Goal: Task Accomplishment & Management: Use online tool/utility

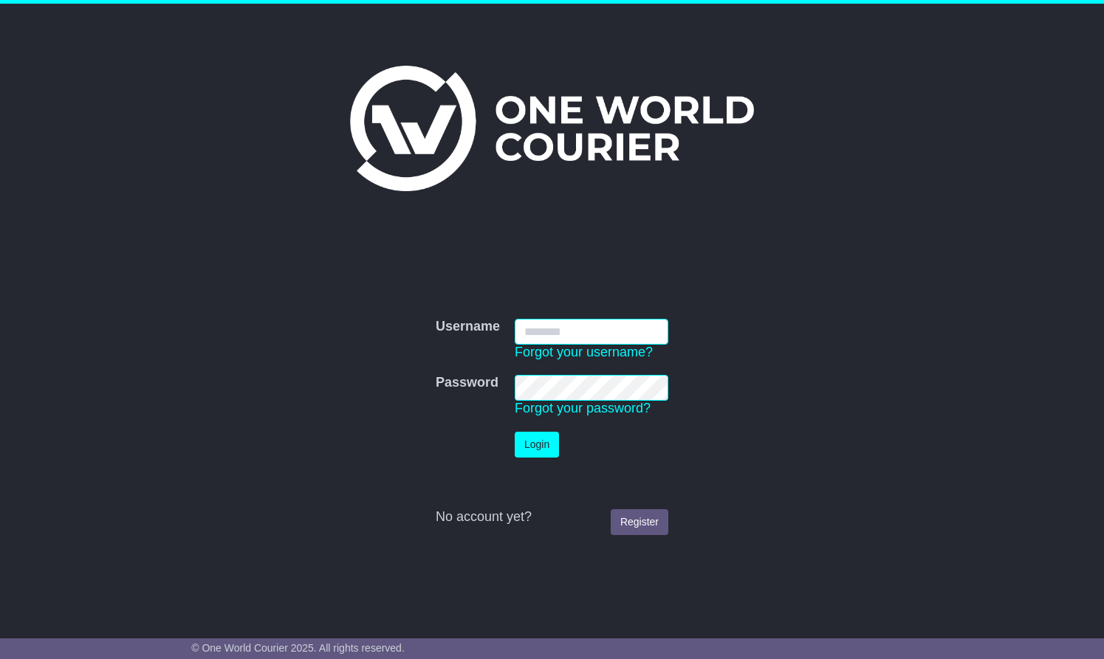
type input "**********"
click at [538, 444] on button "Login" at bounding box center [537, 445] width 44 height 26
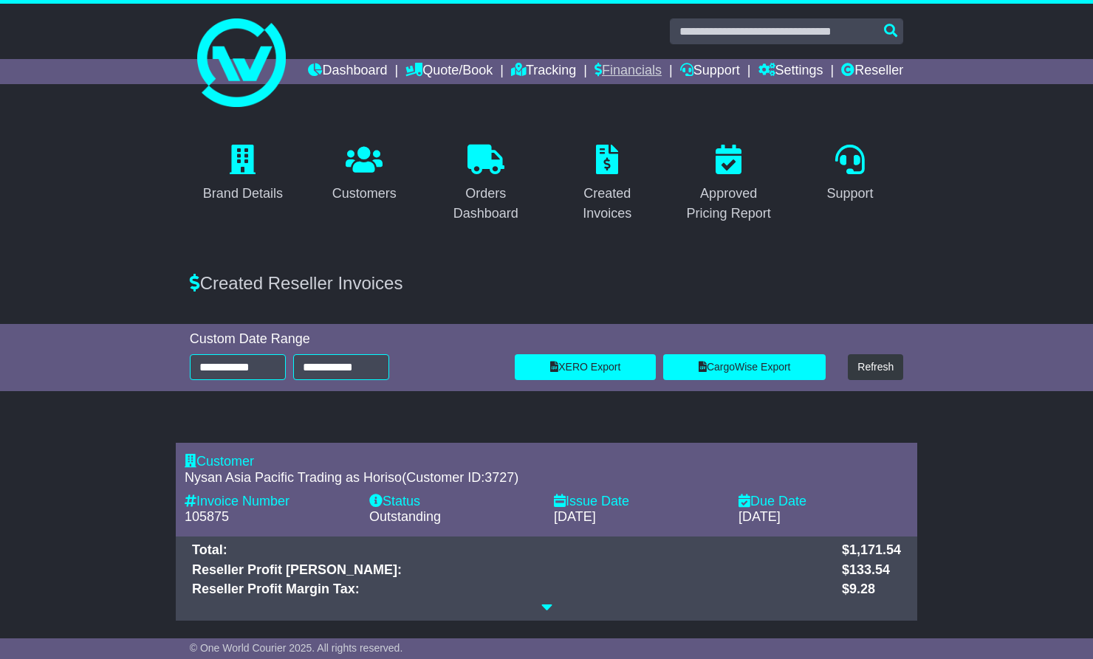
click at [662, 67] on link "Financials" at bounding box center [627, 71] width 67 height 25
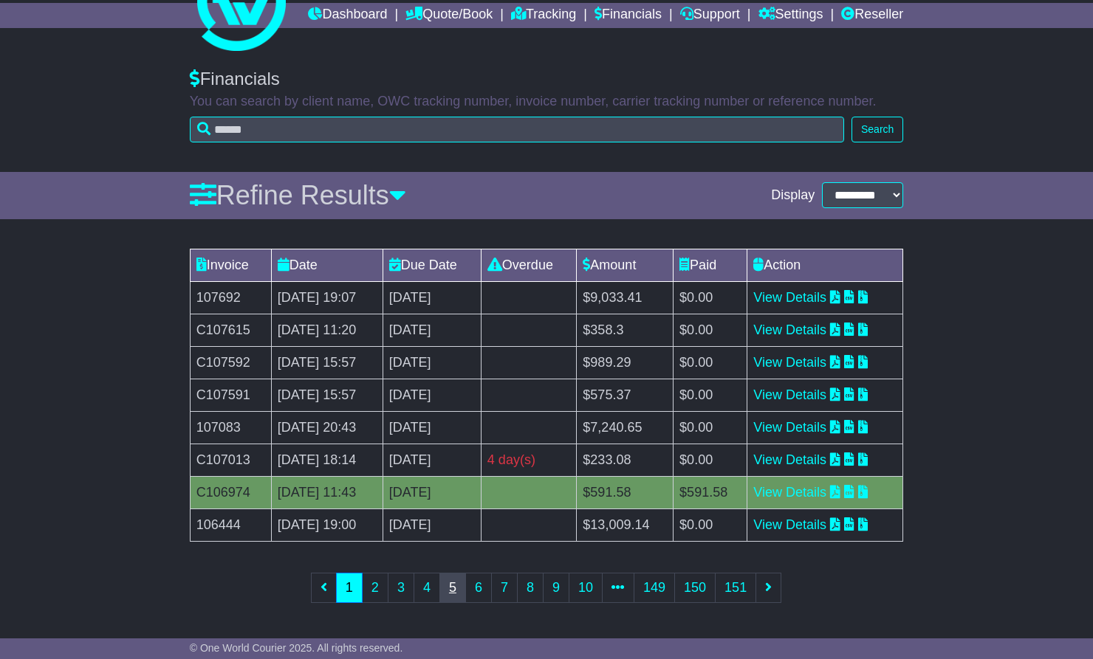
scroll to position [79, 0]
click at [373, 600] on link "2" at bounding box center [375, 588] width 27 height 30
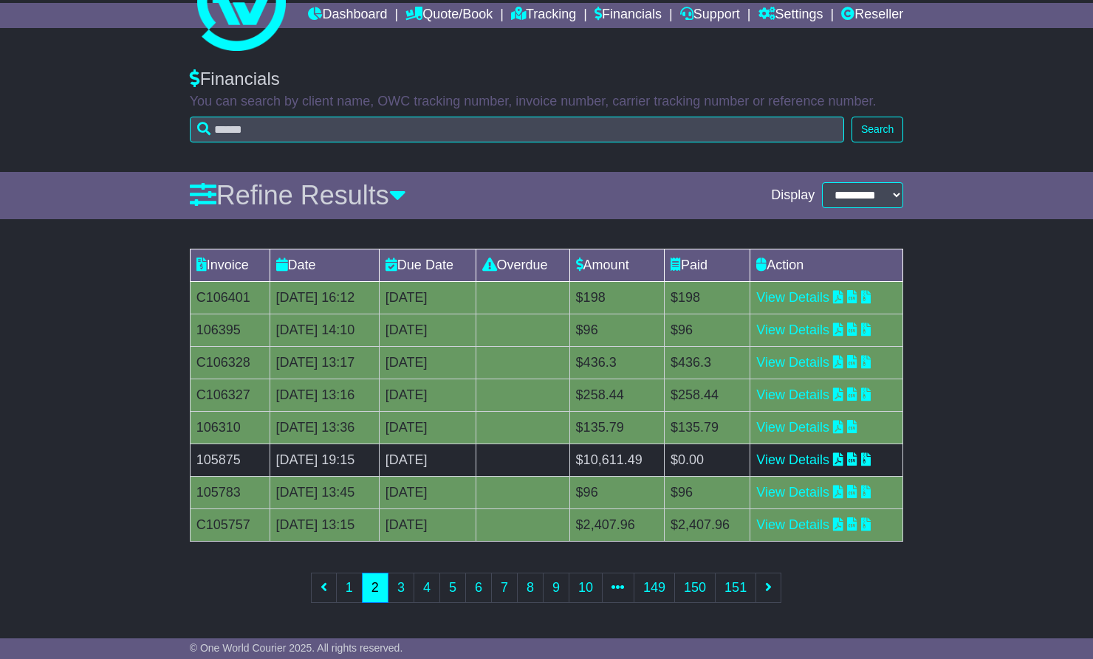
scroll to position [80, 0]
click at [402, 583] on link "3" at bounding box center [401, 588] width 27 height 30
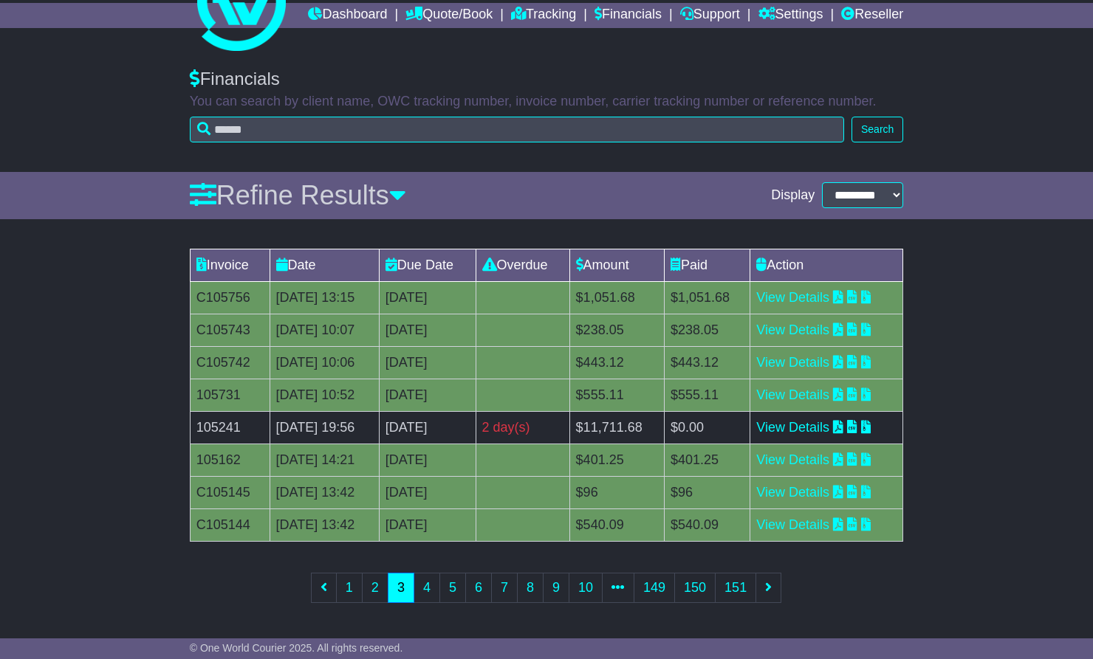
scroll to position [79, 0]
click at [425, 583] on link "4" at bounding box center [427, 588] width 27 height 30
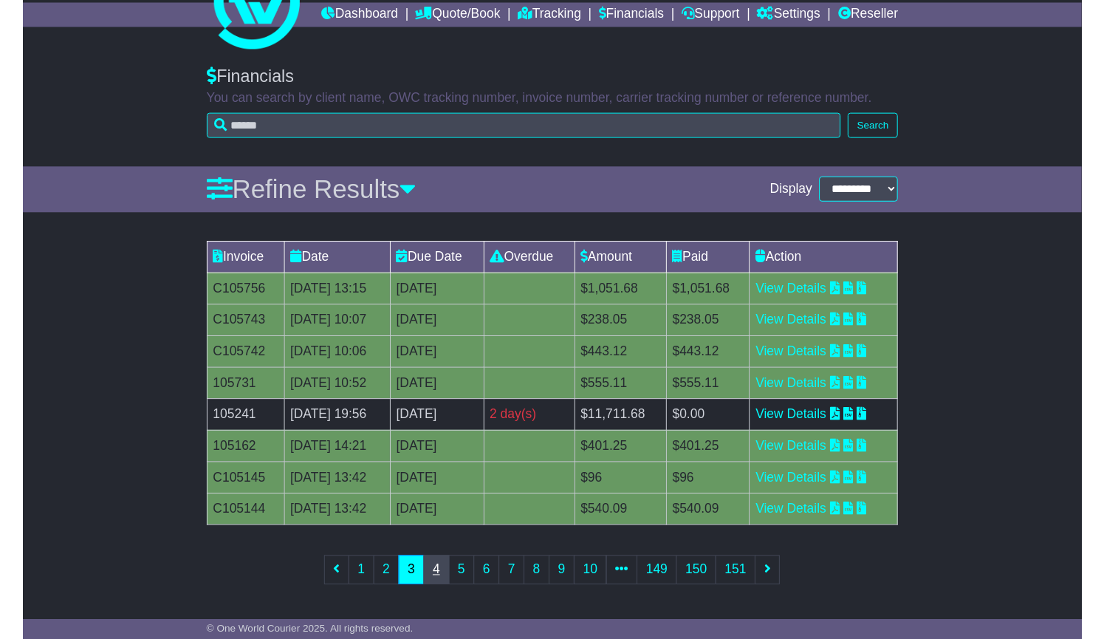
scroll to position [0, 0]
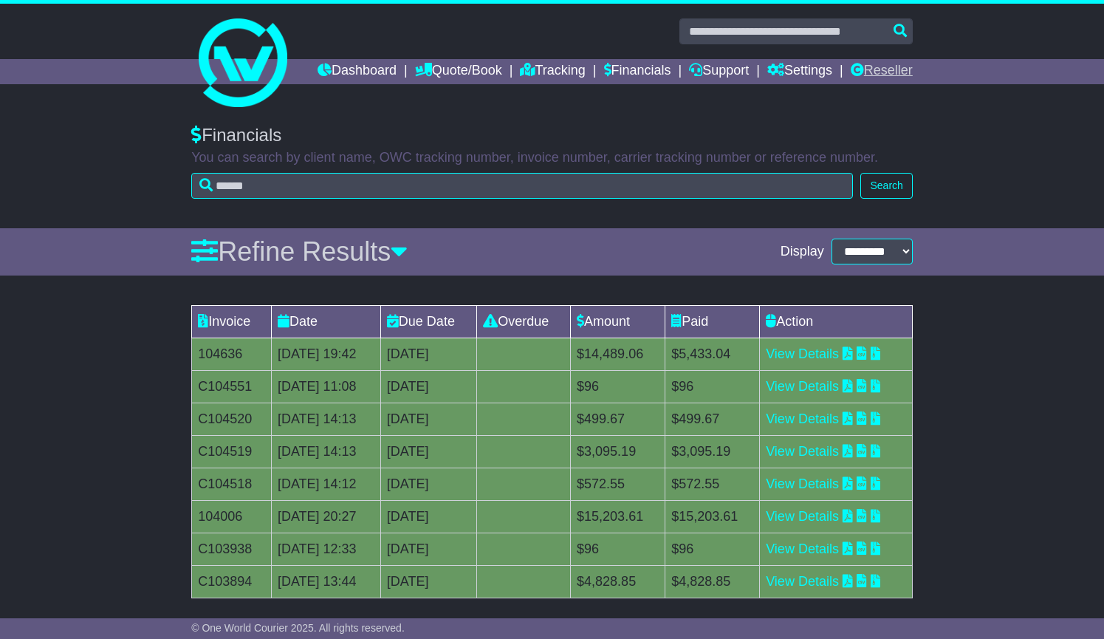
click at [891, 84] on link "Reseller" at bounding box center [882, 71] width 62 height 25
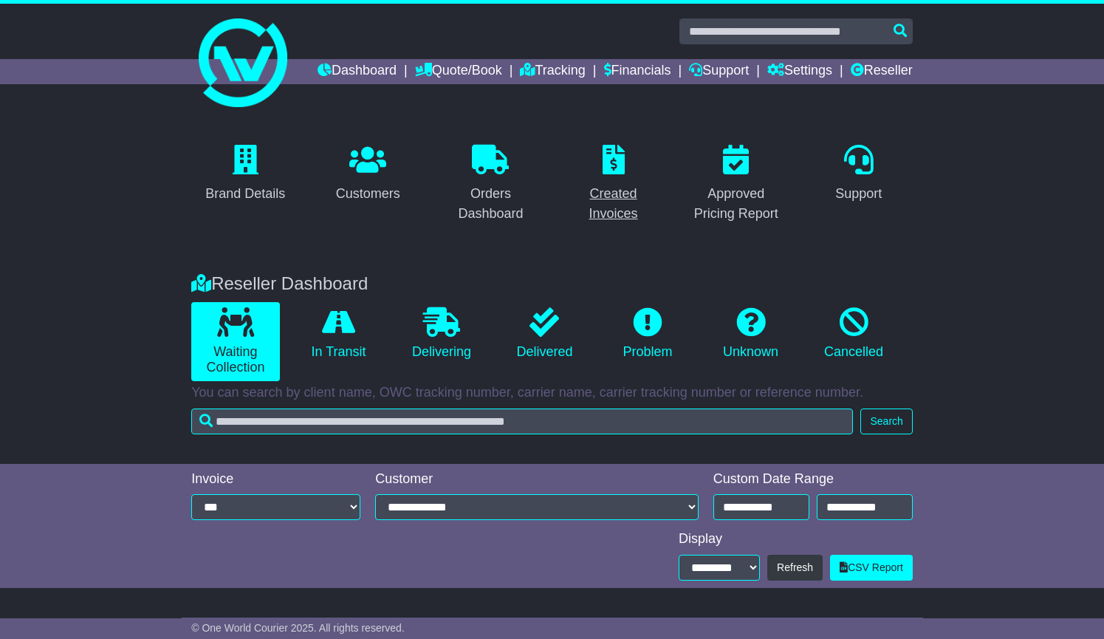
click at [628, 222] on div "Created Invoices" at bounding box center [613, 204] width 89 height 40
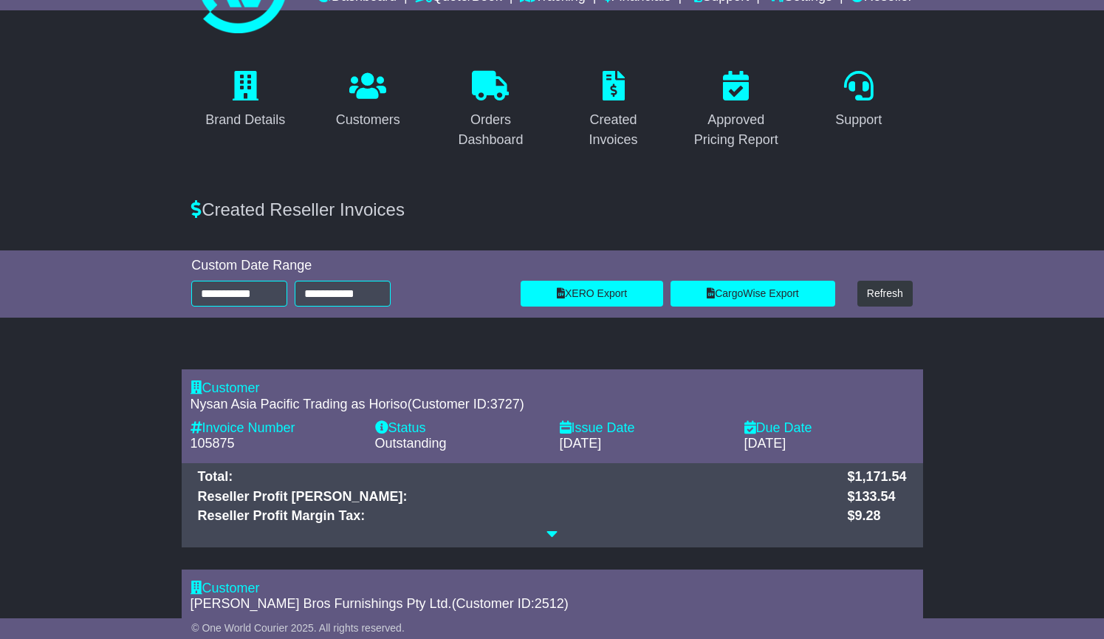
scroll to position [75, 0]
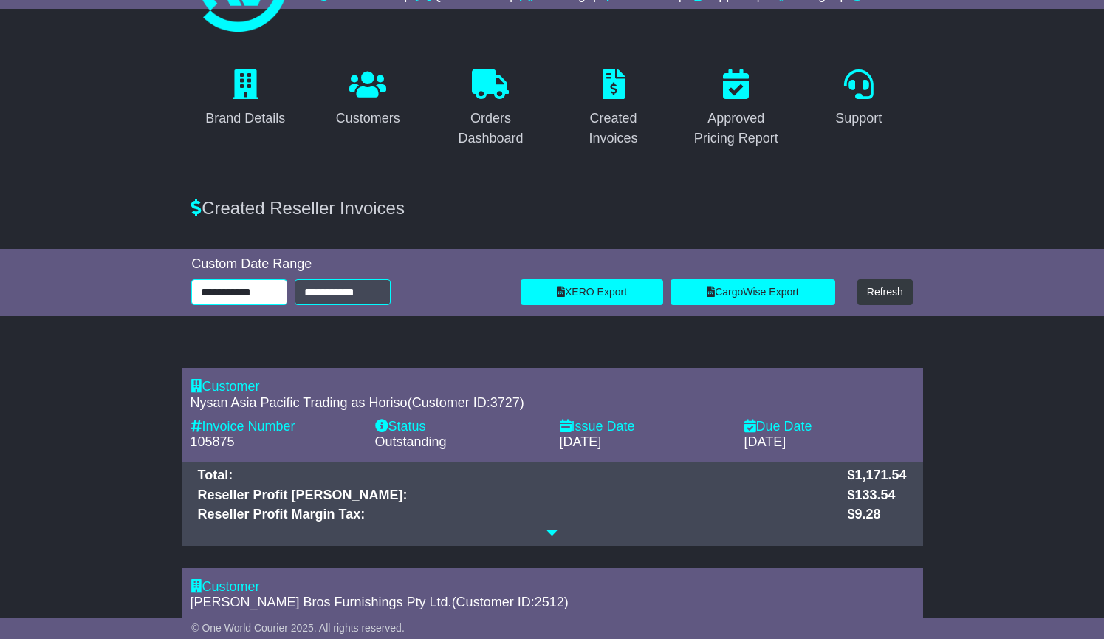
click at [224, 305] on input "**********" at bounding box center [239, 292] width 96 height 26
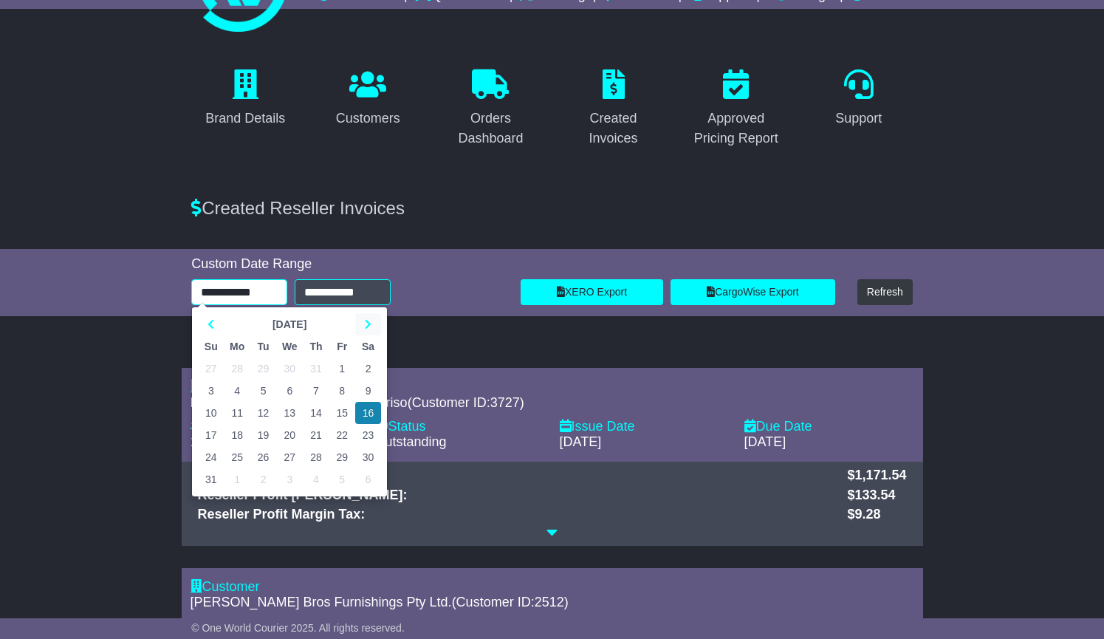
click at [364, 335] on th at bounding box center [368, 324] width 26 height 22
click at [212, 402] on td "7" at bounding box center [211, 391] width 26 height 22
type input "**********"
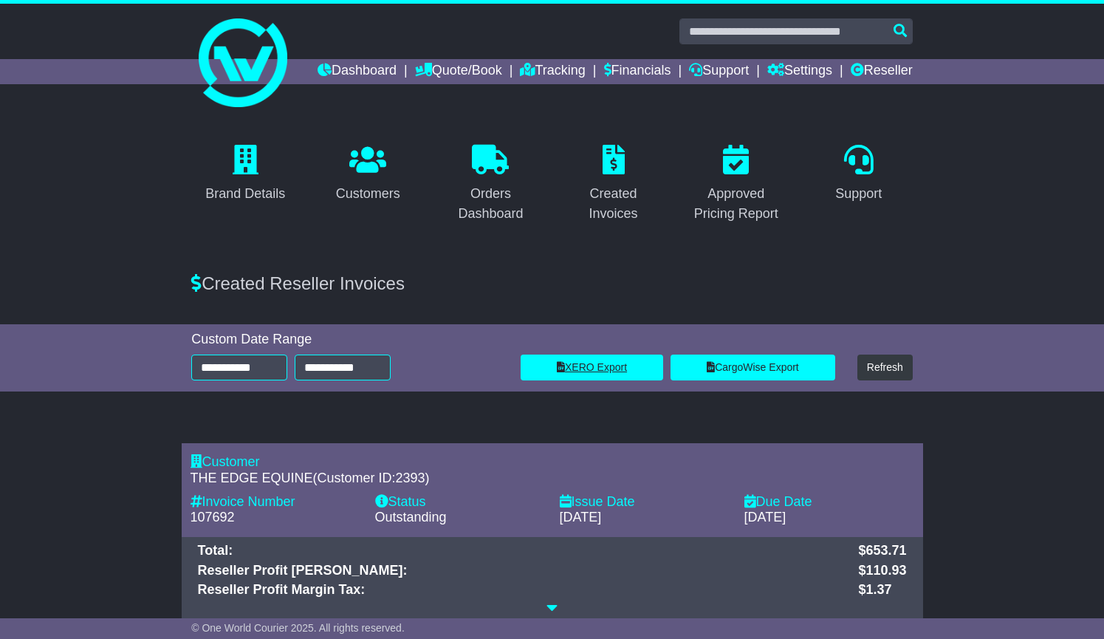
click at [604, 380] on link "XERO Export" at bounding box center [592, 367] width 143 height 26
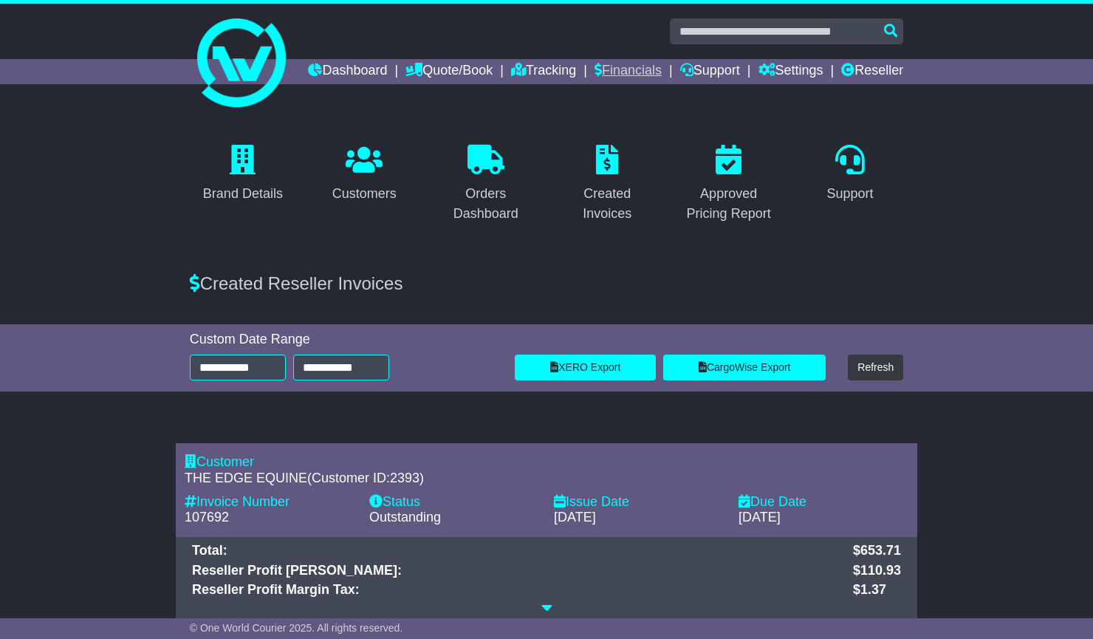
click at [662, 71] on link "Financials" at bounding box center [627, 71] width 67 height 25
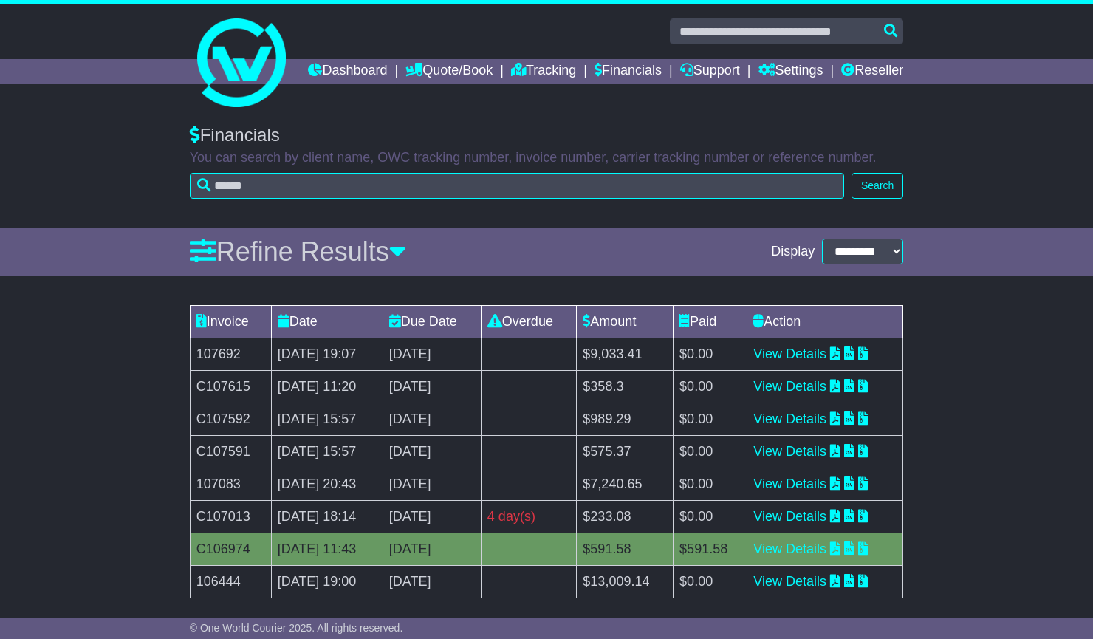
scroll to position [100, 0]
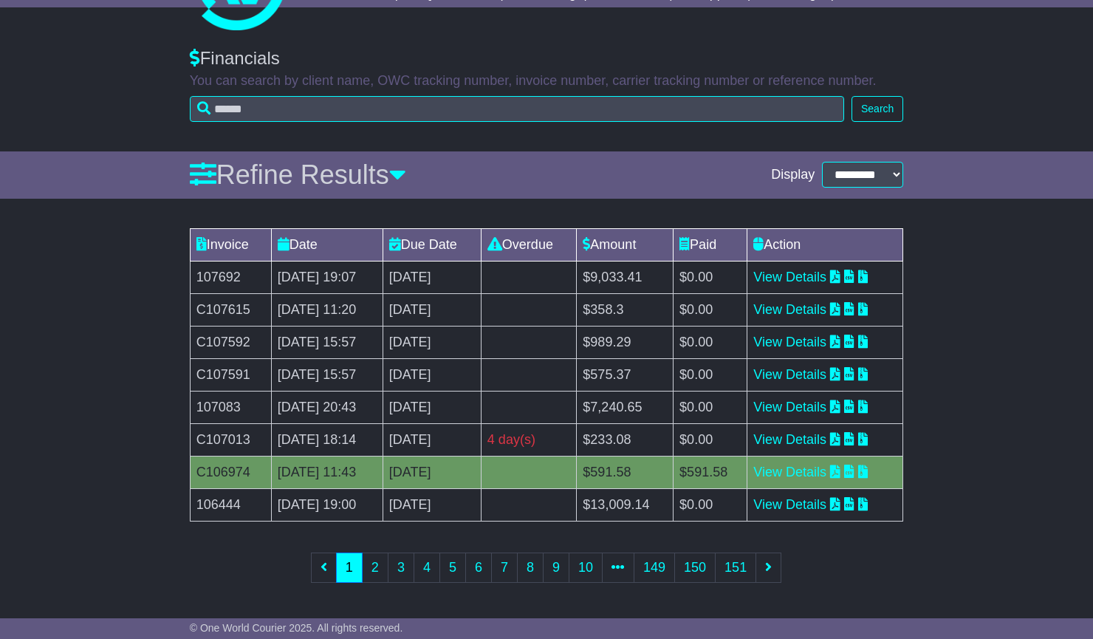
click at [377, 576] on link "2" at bounding box center [375, 567] width 27 height 30
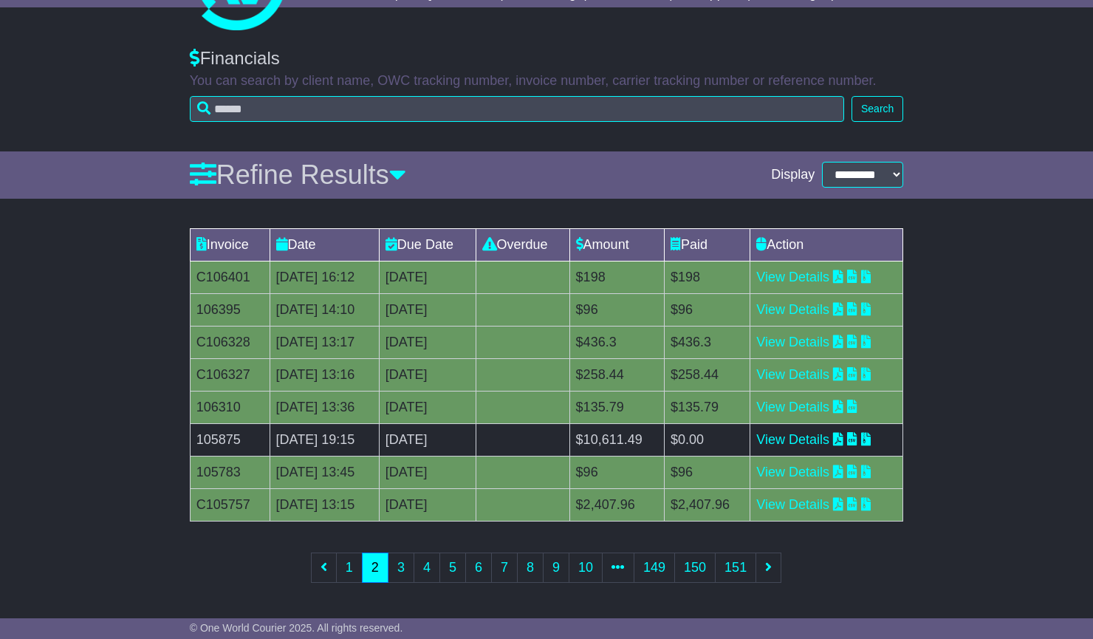
click at [390, 569] on link "3" at bounding box center [401, 567] width 27 height 30
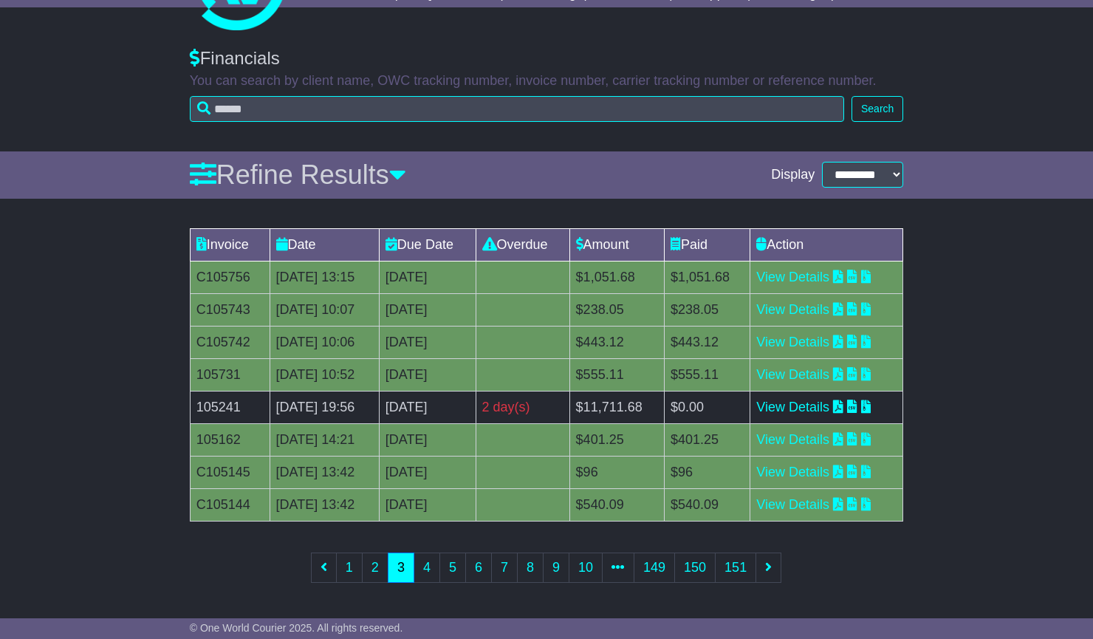
click at [227, 403] on td "105241" at bounding box center [230, 407] width 80 height 32
copy td "105241"
